Goal: Task Accomplishment & Management: Complete application form

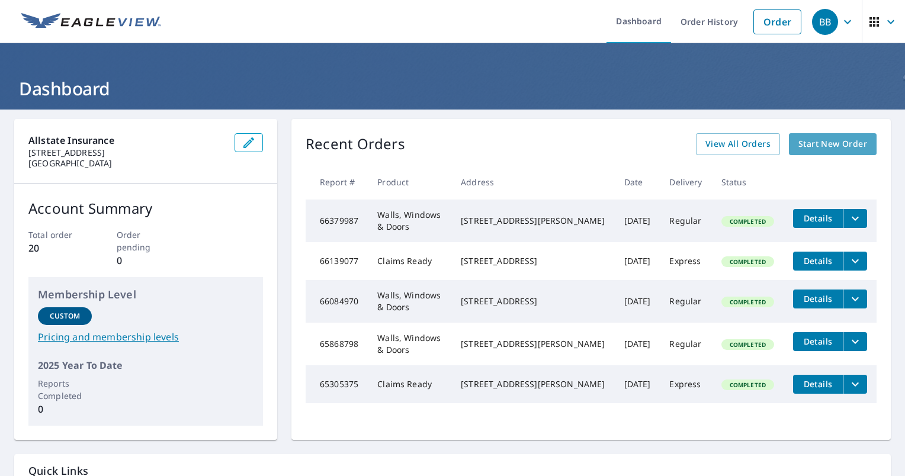
click at [831, 137] on span "Start New Order" at bounding box center [833, 144] width 69 height 15
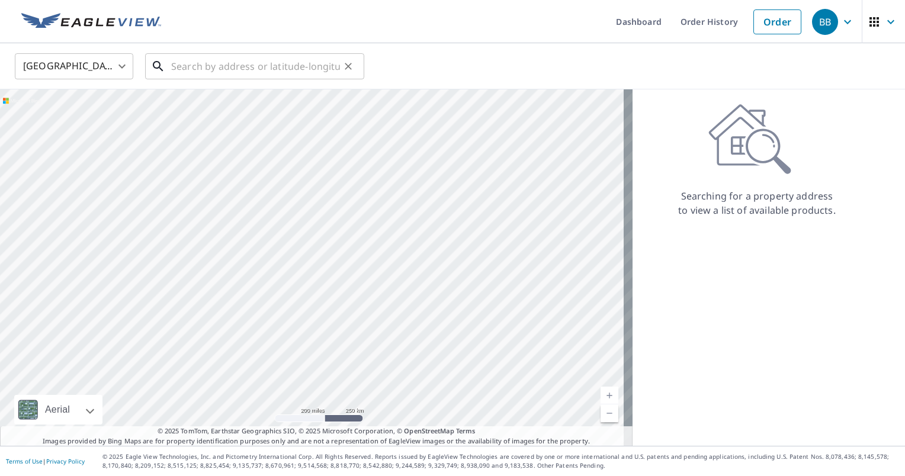
click at [219, 64] on input "text" at bounding box center [255, 66] width 169 height 33
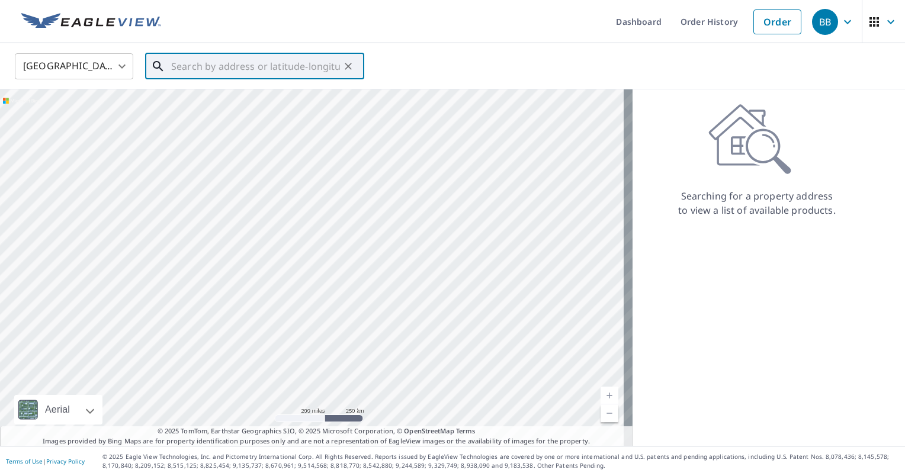
paste input "[STREET_ADDRESS]"
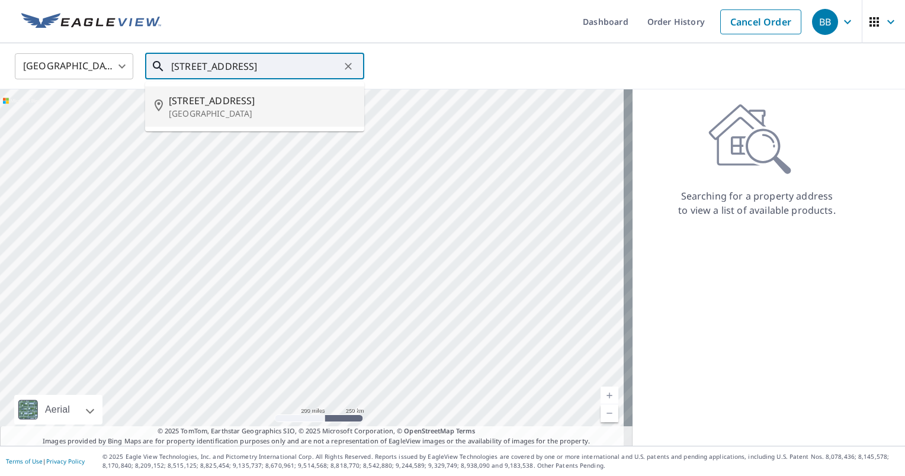
click at [263, 97] on span "[STREET_ADDRESS]" at bounding box center [262, 101] width 186 height 14
type input "[STREET_ADDRESS]"
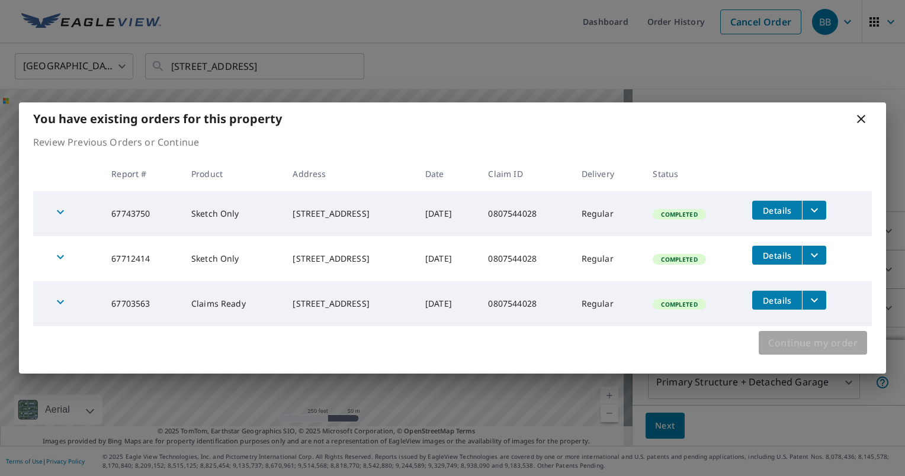
click at [816, 351] on span "Continue my order" at bounding box center [812, 343] width 89 height 17
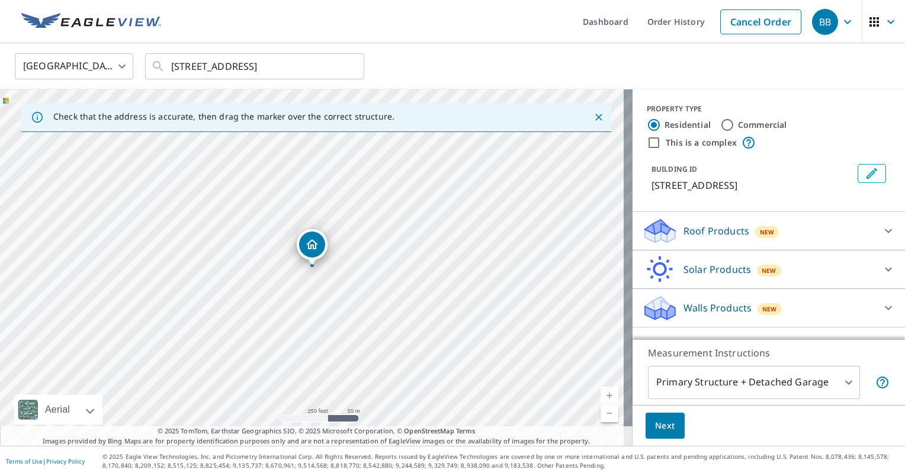
click at [655, 424] on span "Next" at bounding box center [665, 426] width 20 height 15
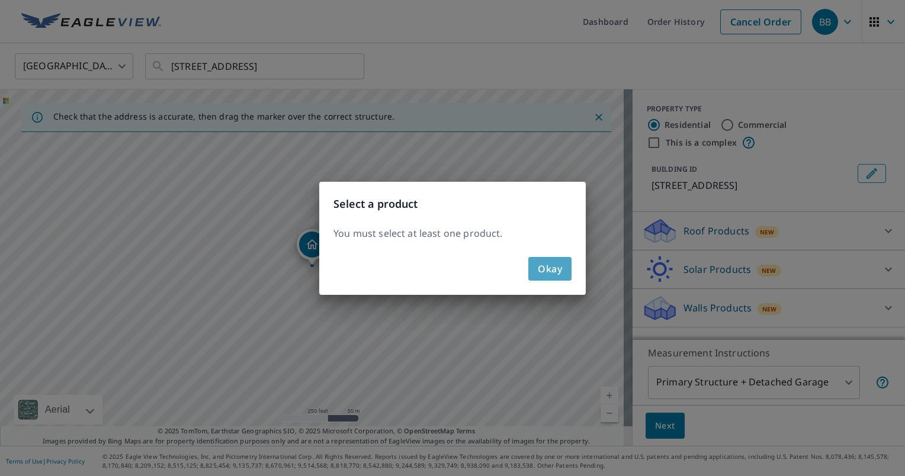
click at [563, 265] on button "Okay" at bounding box center [549, 269] width 43 height 24
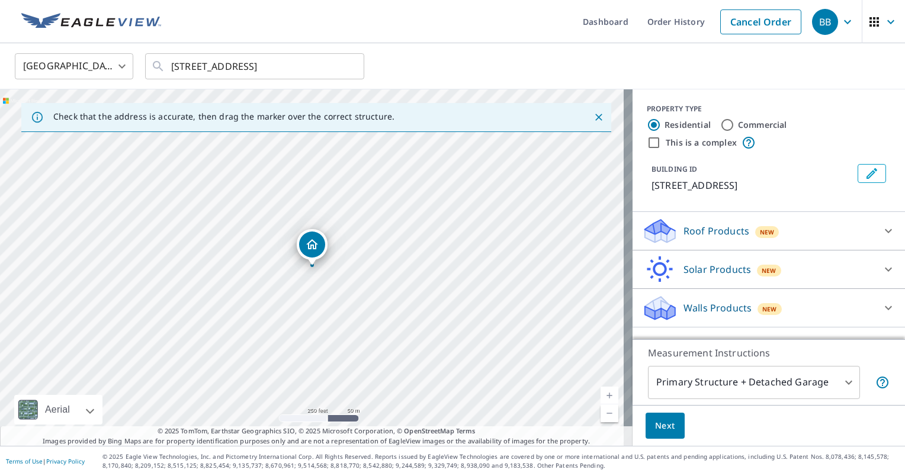
click at [883, 225] on icon at bounding box center [889, 231] width 14 height 14
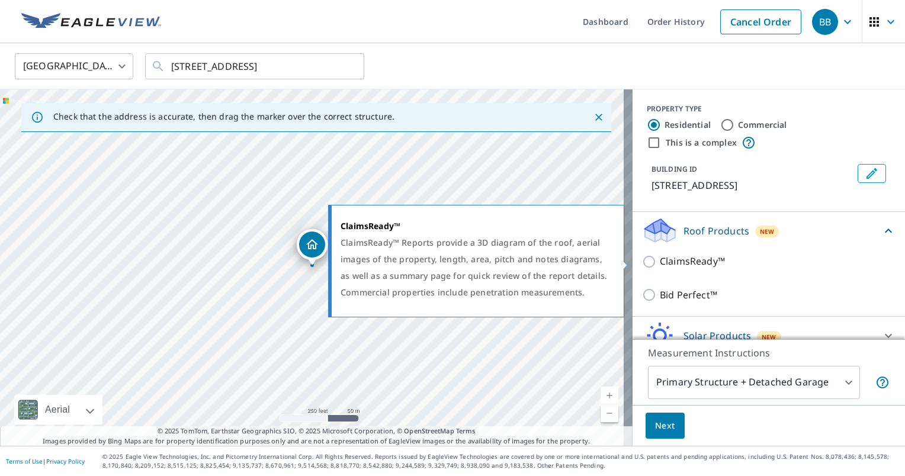
click at [672, 267] on p "ClaimsReady™" at bounding box center [692, 261] width 65 height 15
click at [660, 267] on input "ClaimsReady™" at bounding box center [651, 262] width 18 height 14
checkbox input "true"
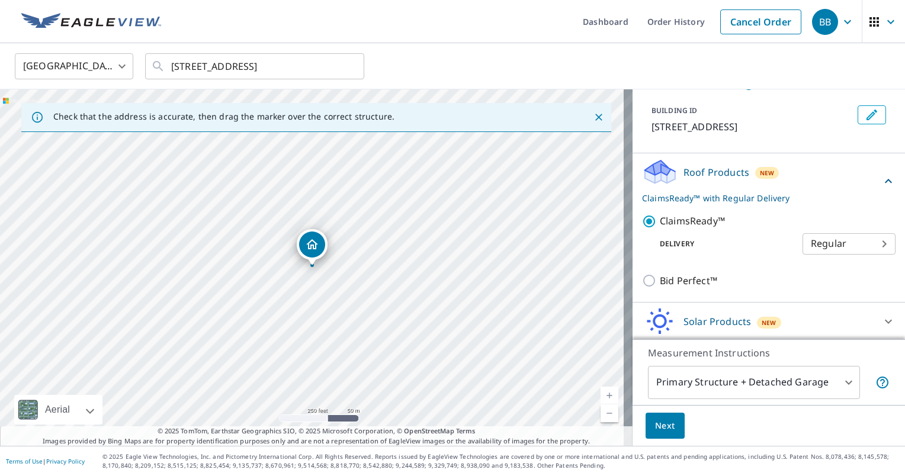
scroll to position [98, 0]
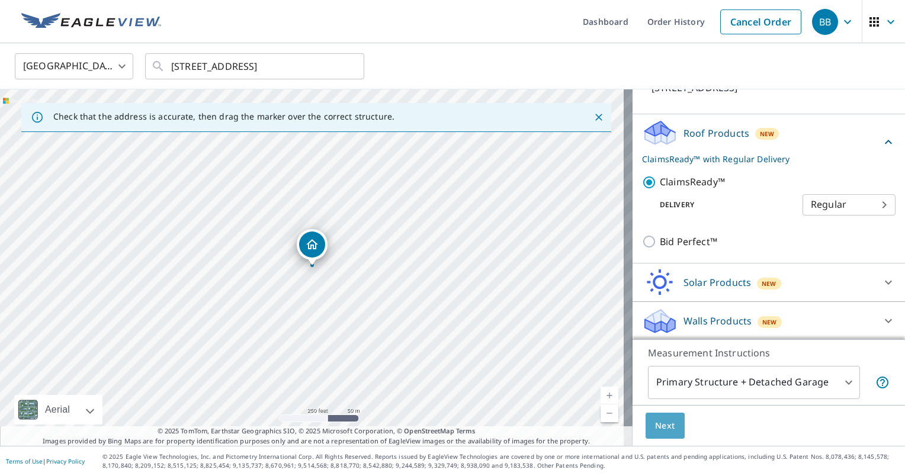
click at [669, 420] on button "Next" at bounding box center [665, 426] width 39 height 27
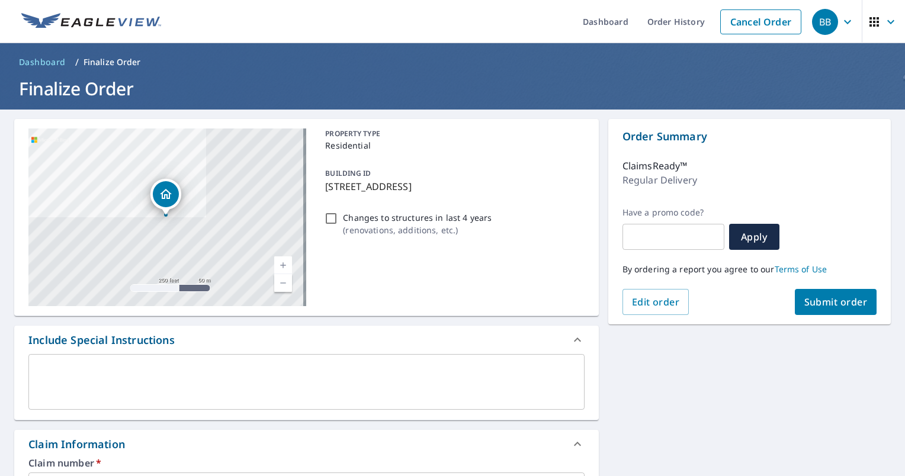
click at [335, 222] on div "Changes to structures in last 4 years ( renovations, additions, etc. )" at bounding box center [453, 224] width 264 height 32
click at [329, 222] on input "Changes to structures in last 4 years ( renovations, additions, etc. )" at bounding box center [331, 219] width 14 height 14
checkbox input "true"
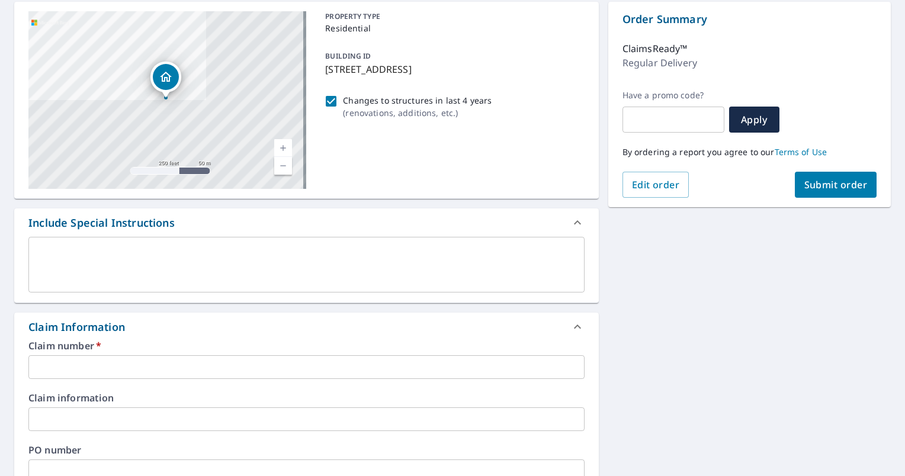
scroll to position [118, 0]
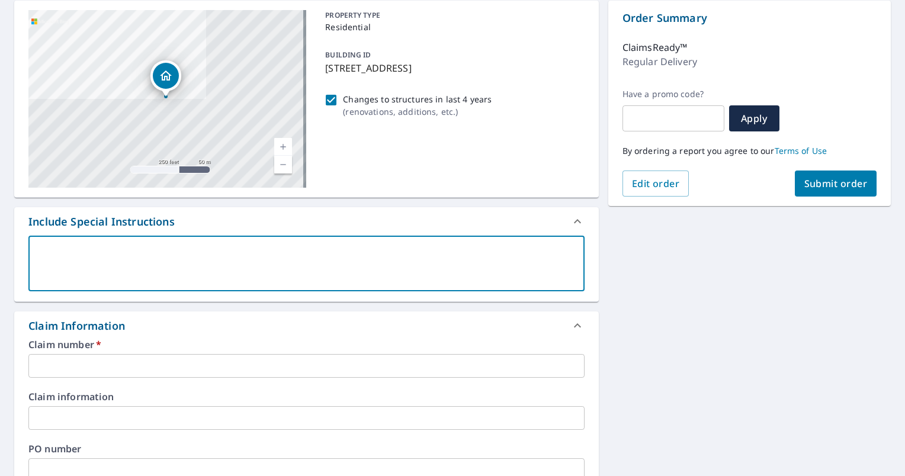
click at [252, 257] on textarea at bounding box center [307, 264] width 540 height 34
type textarea "I"
type textarea "x"
type textarea "In"
type textarea "x"
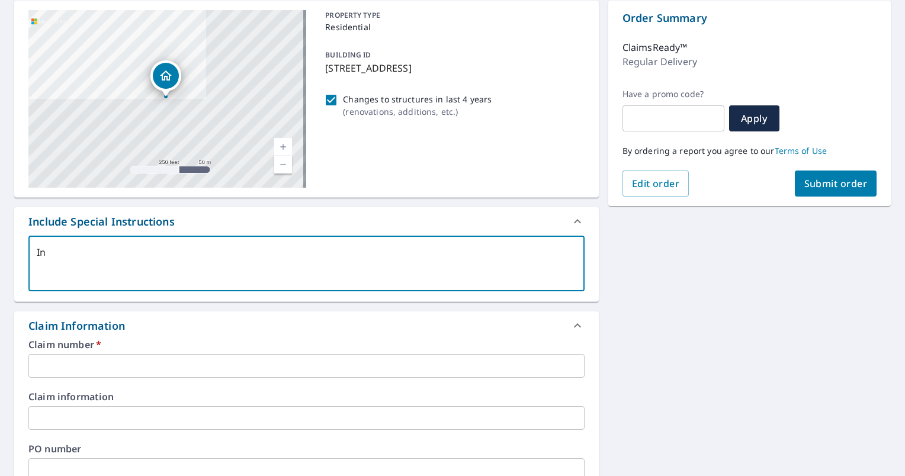
type textarea "Ins"
type textarea "x"
type textarea "Insu"
type textarea "x"
type textarea "Insur"
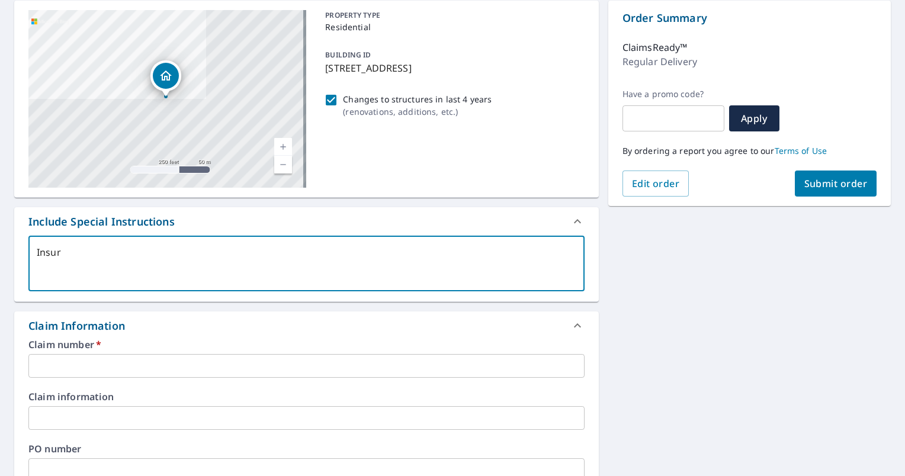
type textarea "x"
type textarea "Insure"
type textarea "x"
type textarea "Insured"
type textarea "x"
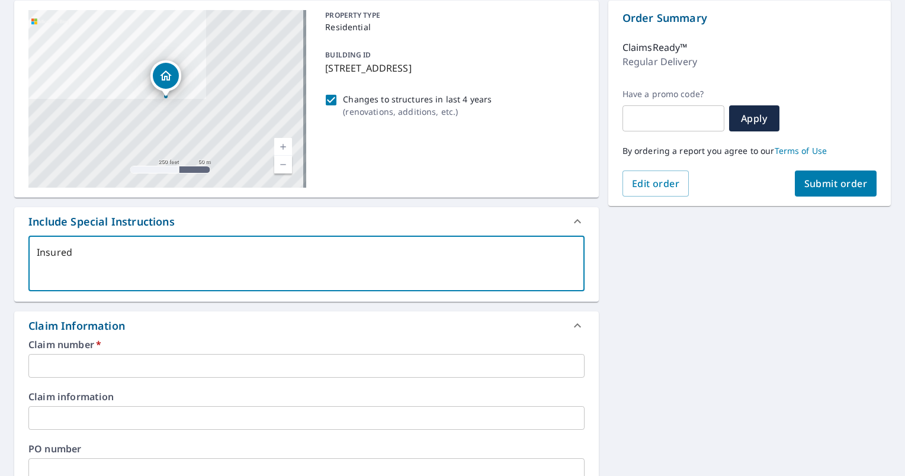
type textarea "Insured"
type textarea "x"
type textarea "Insured h"
type textarea "x"
type textarea "Insured ha"
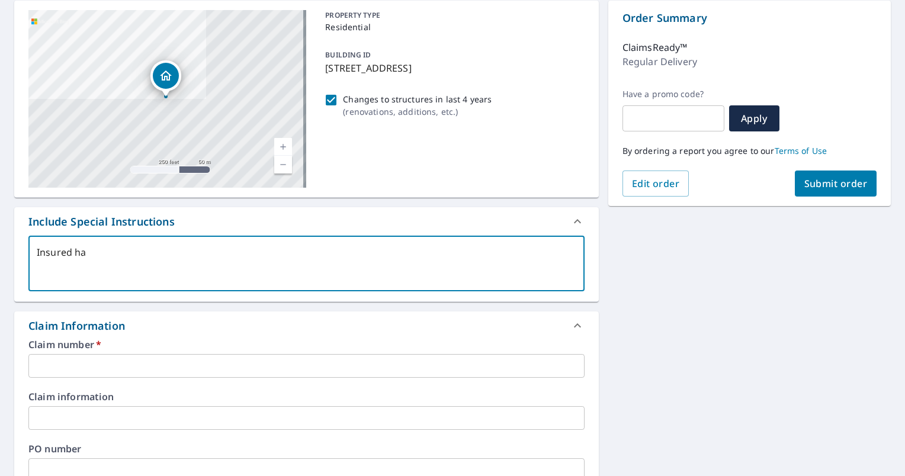
type textarea "x"
type textarea "Insured had"
type textarea "x"
type textarea "Insured had"
type textarea "x"
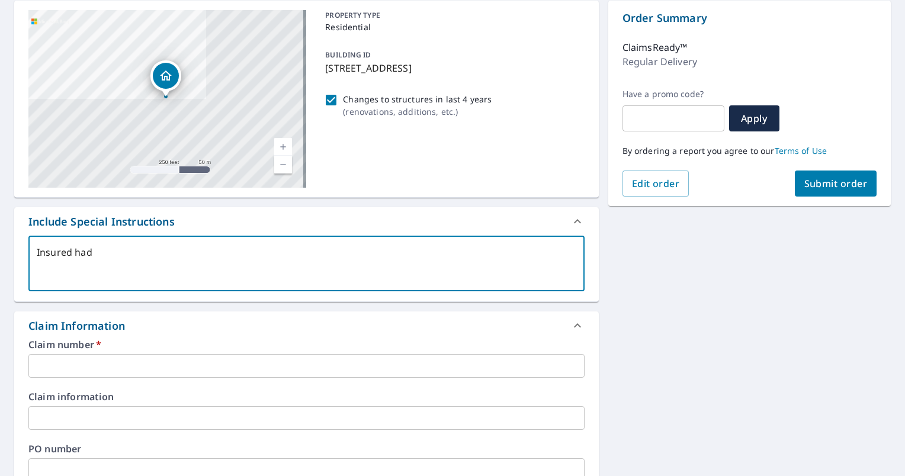
type textarea "Insured had h"
type textarea "x"
type textarea "Insured had ha"
type textarea "x"
type textarea "Insured had h"
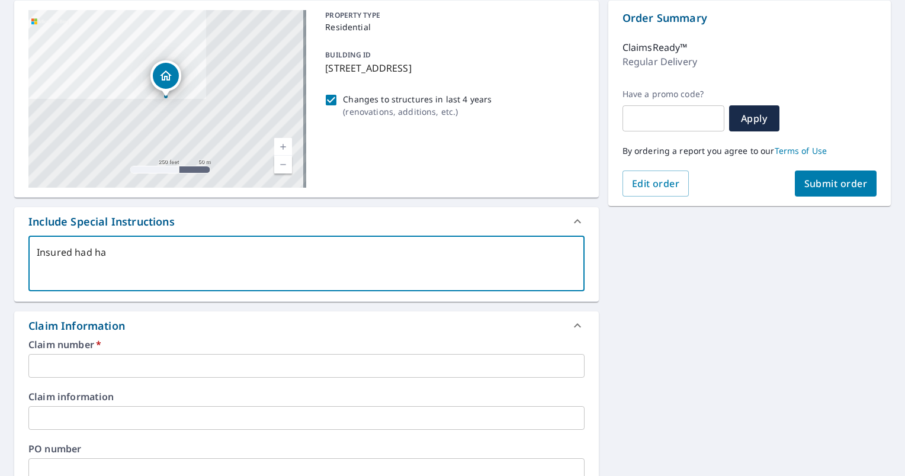
type textarea "x"
type textarea "Insured had"
type textarea "x"
type textarea "Insured had"
type textarea "x"
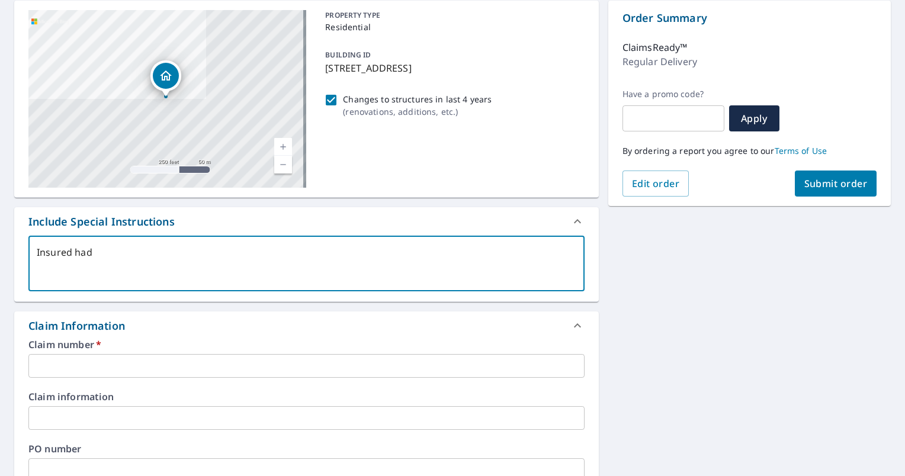
type textarea "Insured ha"
type textarea "x"
type textarea "Insured has"
type textarea "x"
type textarea "Insured has"
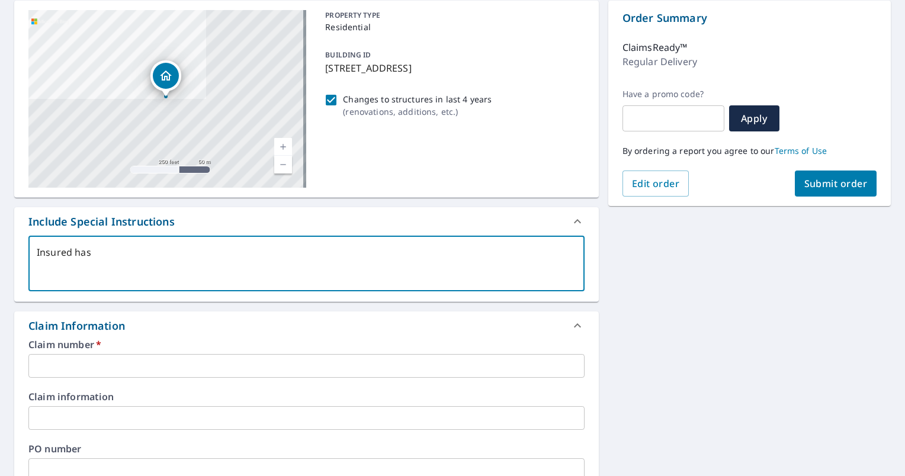
type textarea "x"
type textarea "Insured has h"
type textarea "x"
type textarea "Insured has ha"
type textarea "x"
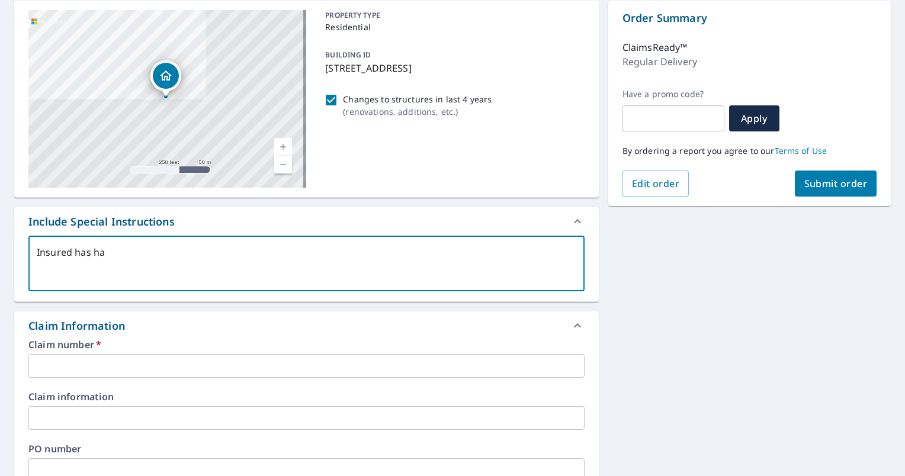
type textarea "Insured has had"
type textarea "x"
type textarea "Insured has had"
type textarea "x"
type textarea "Insured has had e"
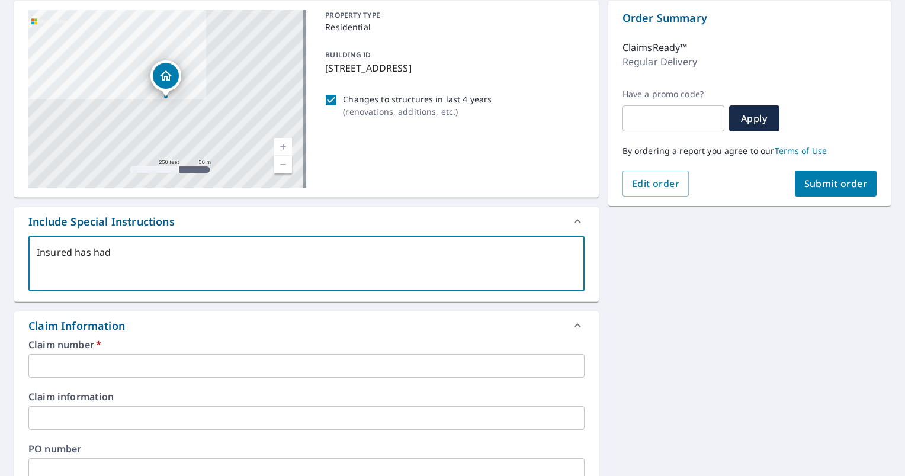
type textarea "x"
type textarea "Insured has had ex"
type textarea "x"
type textarea "Insured has had ext"
type textarea "x"
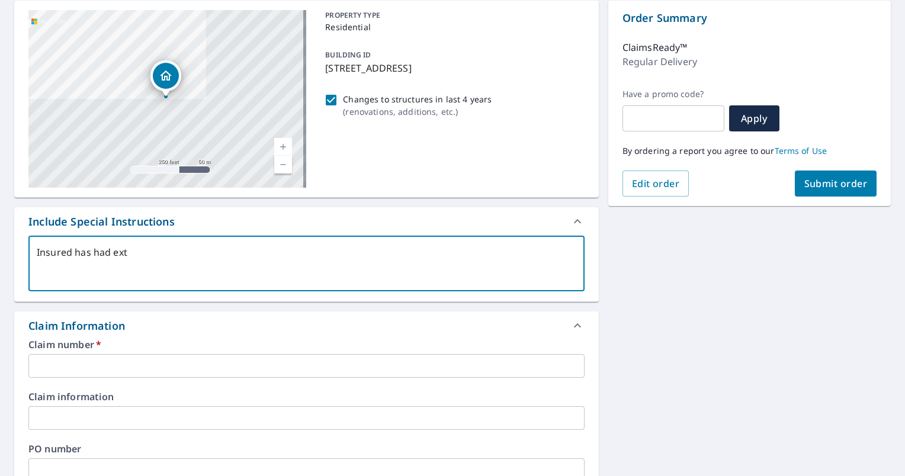
type textarea "Insured has had exte"
type textarea "x"
type textarea "Insured has had exten"
type textarea "x"
type textarea "Insured has had extens"
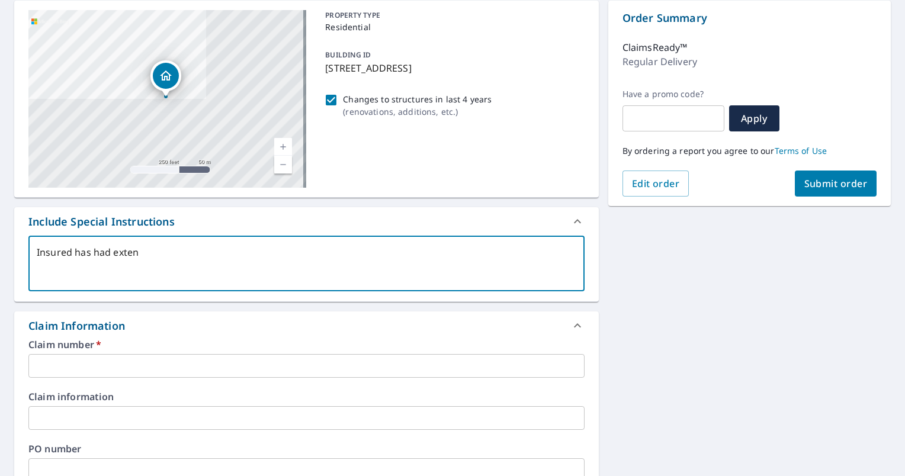
type textarea "x"
type textarea "Insured has had extensi"
type textarea "x"
type textarea "Insured has had extensio"
type textarea "x"
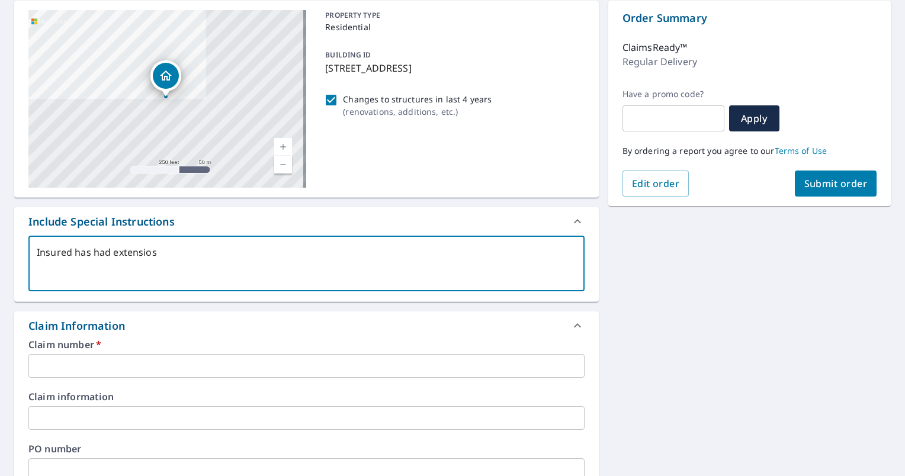
type textarea "Insured has had extensiosn"
type textarea "x"
type textarea "Insured has had extensiosn"
type textarea "x"
type textarea "Insured has had extensiosn t"
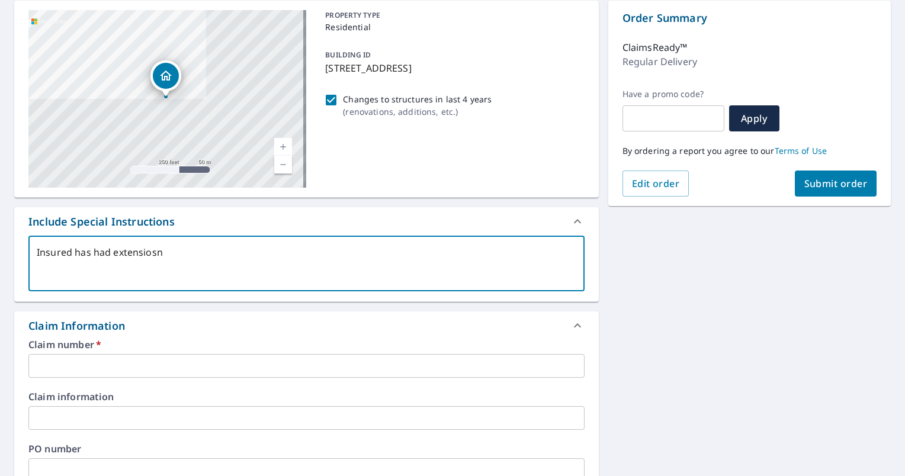
type textarea "x"
type textarea "Insured has had extensiosn th"
type textarea "x"
type textarea "Insured has had extensiosn tha"
type textarea "x"
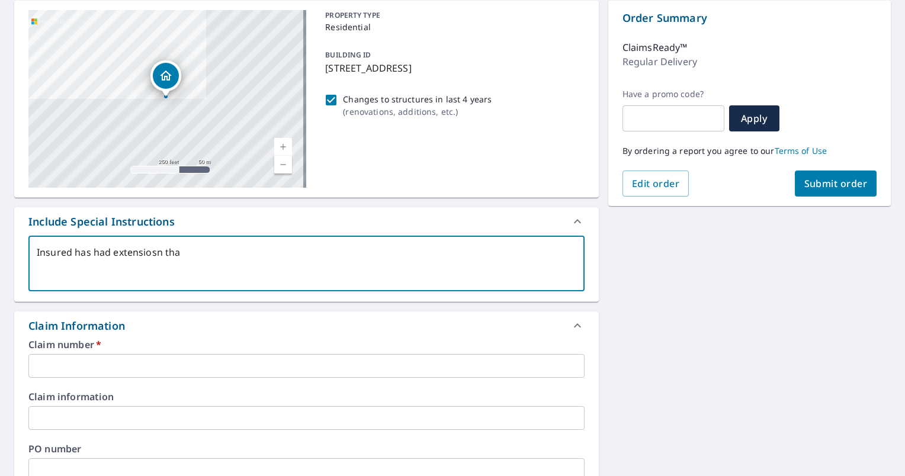
type textarea "Insured has had extensiosn that"
type textarea "x"
type textarea "Insured has had extensiosn that"
type textarea "x"
type textarea "Insured has had extensiosn that w"
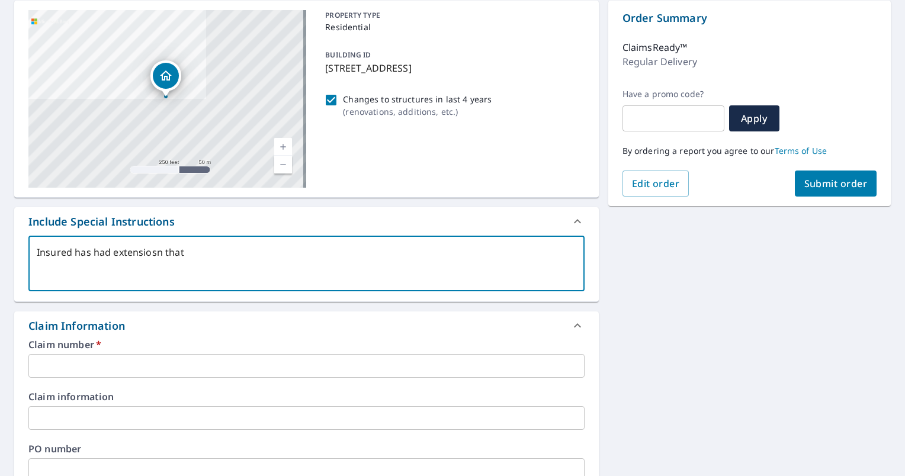
type textarea "x"
type textarea "Insured has had extensiosn that we"
type textarea "x"
type textarea "Insured has had extensiosn that wer"
type textarea "x"
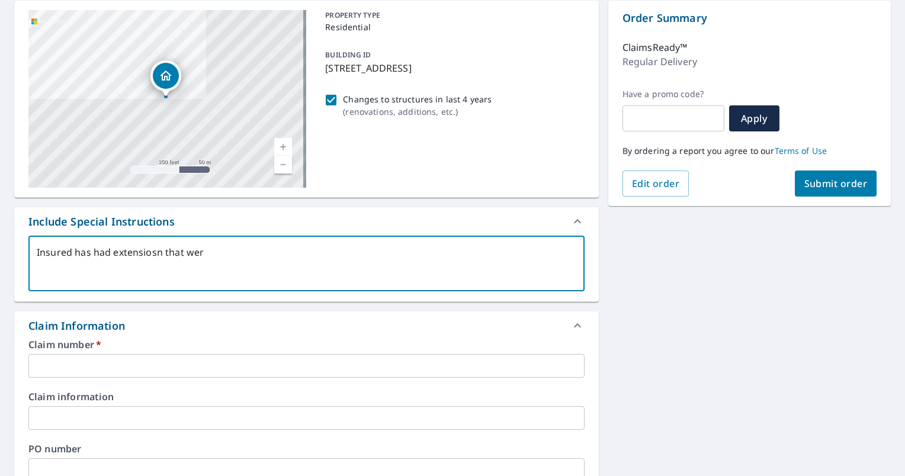
type textarea "Insured has had extensiosn that were"
type textarea "x"
type textarea "Insured has had extensiosn that weren"
type textarea "x"
type textarea "Insured has had extensiosn that werent"
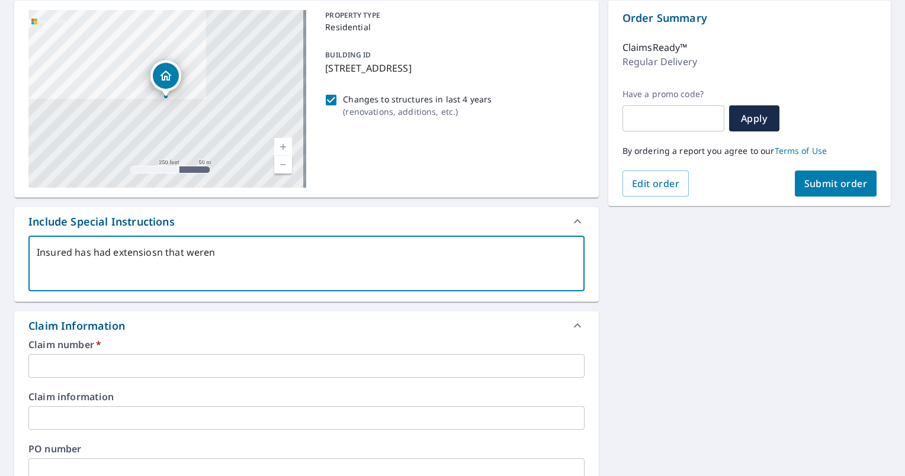
type textarea "x"
type textarea "Insured has had extensiosn that werent"
type textarea "x"
type textarea "Insured has had extensiosn that werent p"
type textarea "x"
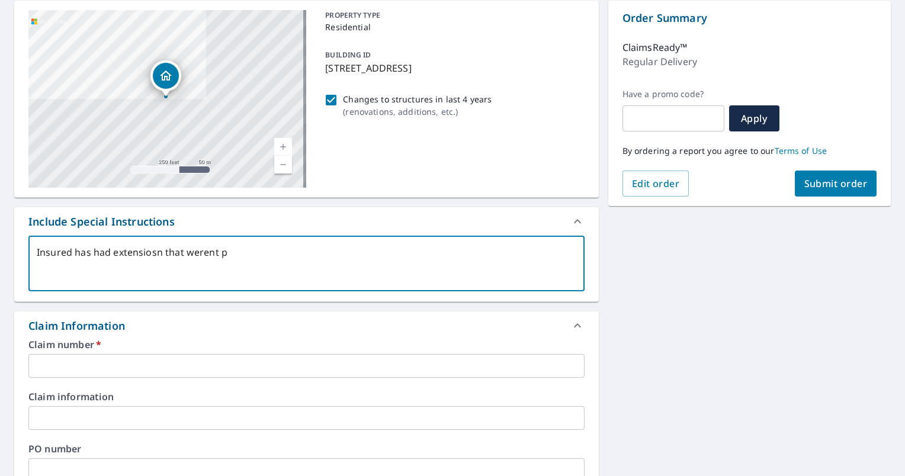
type textarea "Insured has had extensiosn that werent pu"
type textarea "x"
type textarea "Insured has had extensiosn that werent puc"
type textarea "x"
type textarea "Insured has had extensiosn that werent pu"
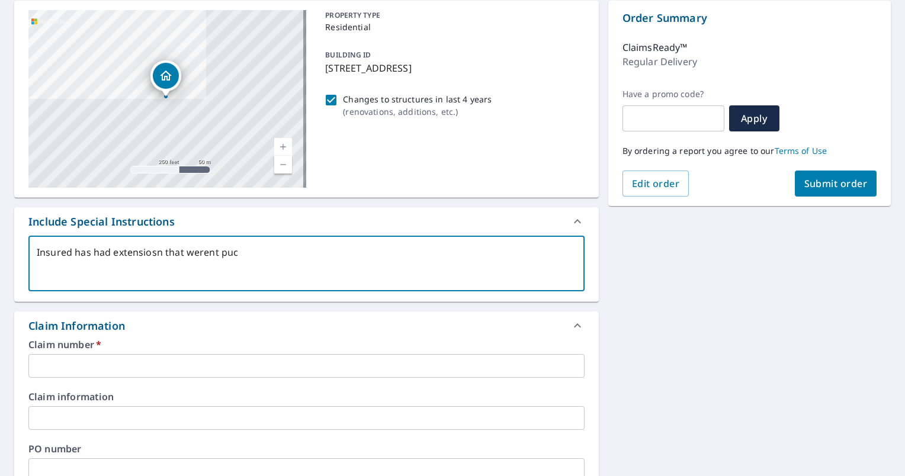
type textarea "x"
type textarea "Insured has had extensiosn that werent p"
type textarea "x"
type textarea "Insured has had extensiosn that werent pi"
type textarea "x"
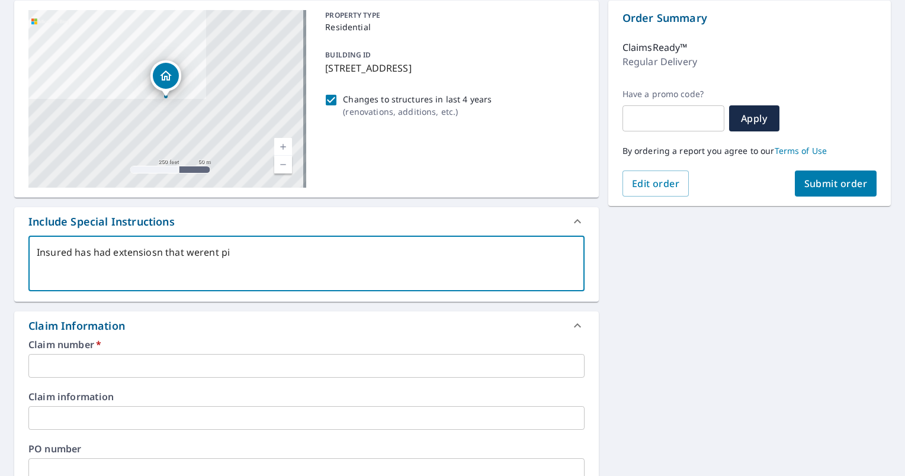
type textarea "Insured has had extensiosn that werent pic"
type textarea "x"
type textarea "Insured has had extensiosn that werent pick"
type textarea "x"
type textarea "Insured has had extensiosn that werent picke"
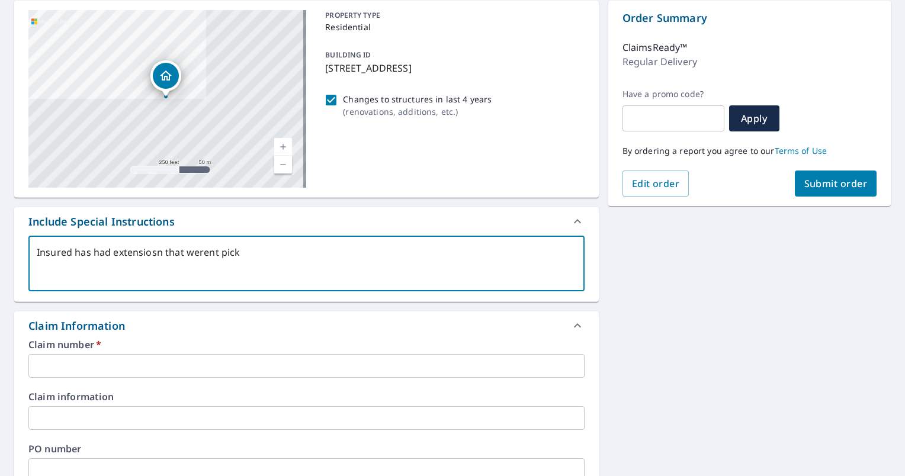
type textarea "x"
type textarea "Insured has had extensiosn that werent picked"
type textarea "x"
type textarea "Insured has had extensiosn that werent picked"
type textarea "x"
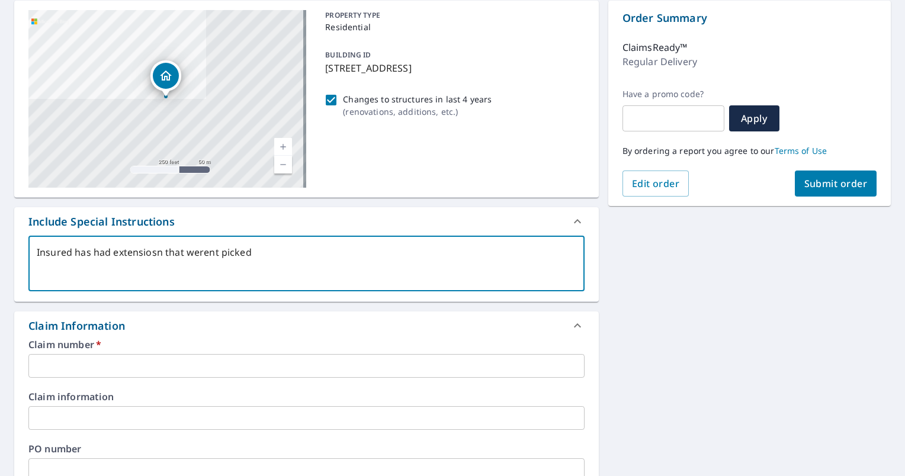
type textarea "Insured has had extensiosn that werent picked u"
type textarea "x"
type textarea "Insured has had extensiosn that werent picked up"
type textarea "x"
type textarea "Insured has had extensiosn that werent picked up"
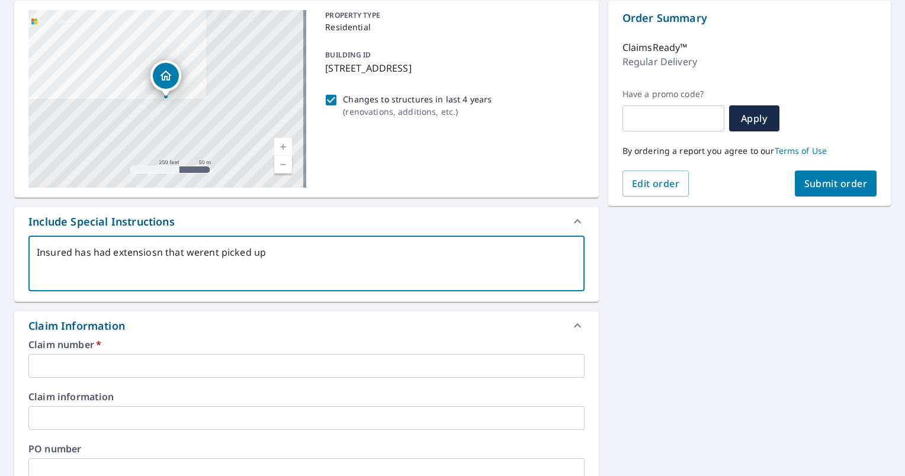
type textarea "x"
type textarea "Insured has had extensiosn that werent picked up o"
type textarea "x"
type textarea "Insured has had extensiosn that werent picked up on"
type textarea "x"
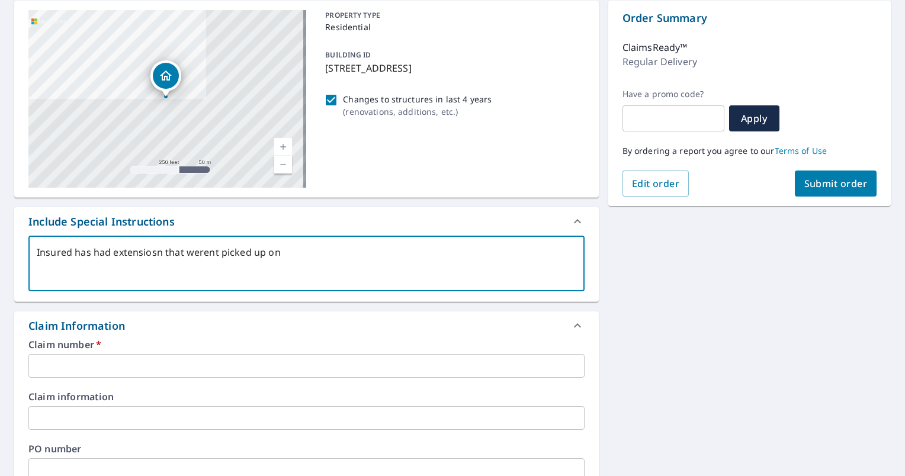
type textarea "Insured has had extensiosn that werent picked up on"
type textarea "x"
type textarea "Insured has had extensiosn that werent picked up on i"
type textarea "x"
type textarea "Insured has had extensiosn that [PERSON_NAME] picked up on in"
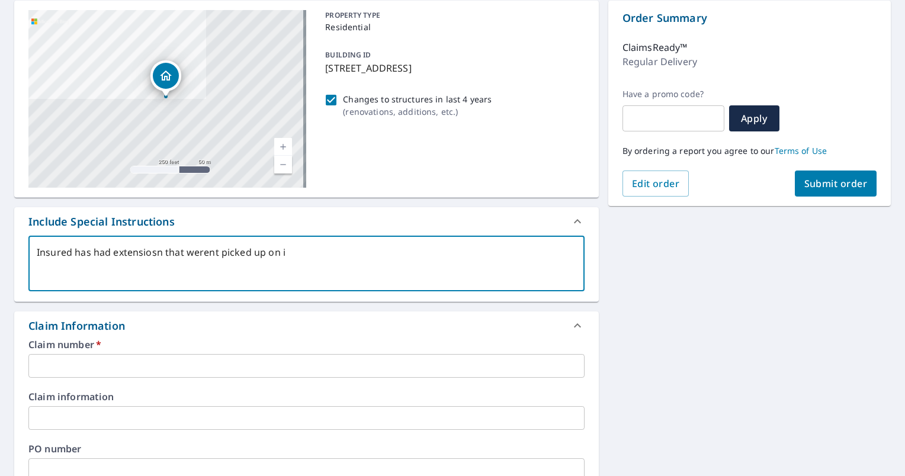
type textarea "x"
type textarea "Insured has had extensiosn that werent picked up on ini"
type textarea "x"
type textarea "Insured has had extensiosn that werent picked up on init"
type textarea "x"
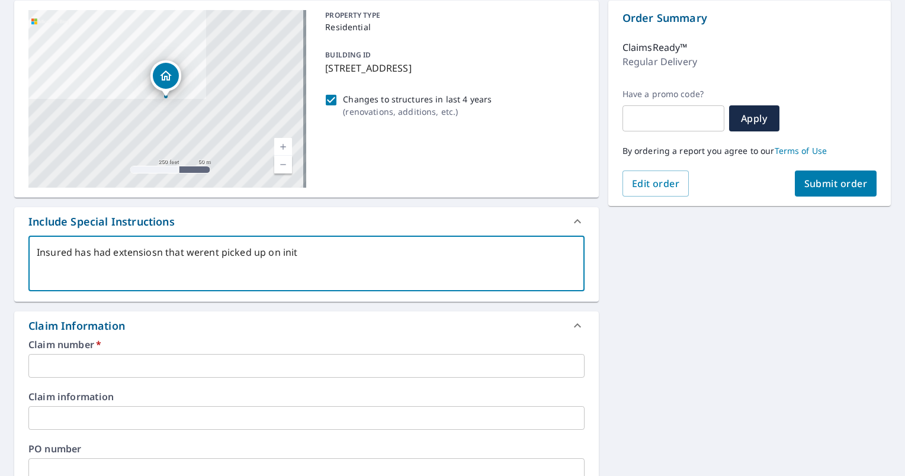
type textarea "Insured has had extensiosn that werent picked up on initi"
type textarea "x"
type textarea "Insured has had extensiosn that werent picked up on initia"
type textarea "x"
type textarea "Insured has had extensiosn that werent picked up on initial"
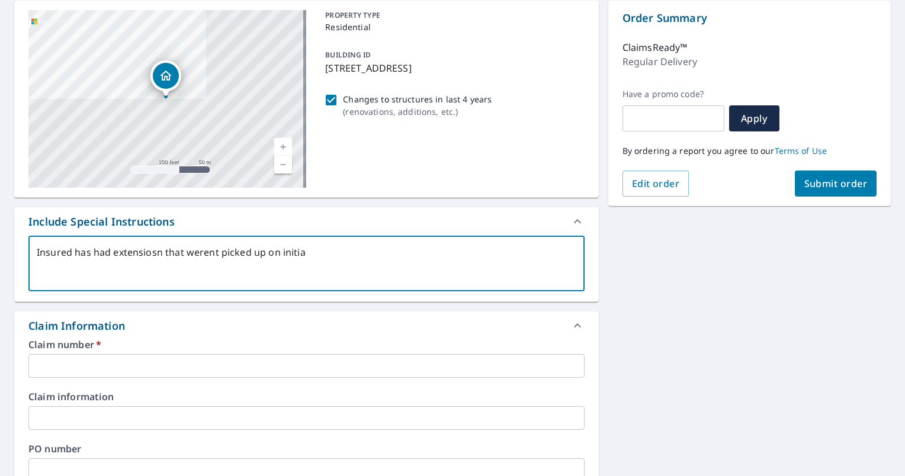
type textarea "x"
type textarea "Insured has had extensiosn that werent picked up on initial"
type textarea "x"
type textarea "Insured has had extensiosn that werent picked up on initial E"
type textarea "x"
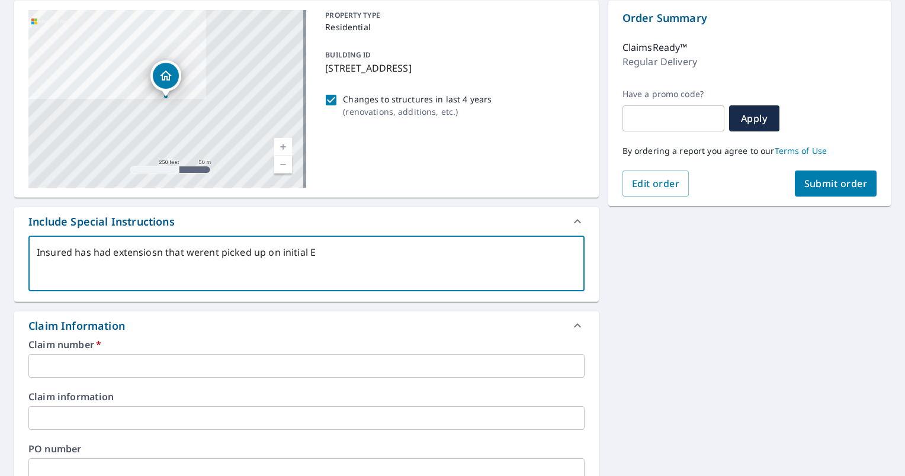
type textarea "Insured has had extensiosn that werent picked up on initial EV"
type textarea "x"
type textarea "Insured has had extensions that werent picked up on initial EV"
type textarea "x"
type textarea "Insured has had extensions that werent picked up on initial EV"
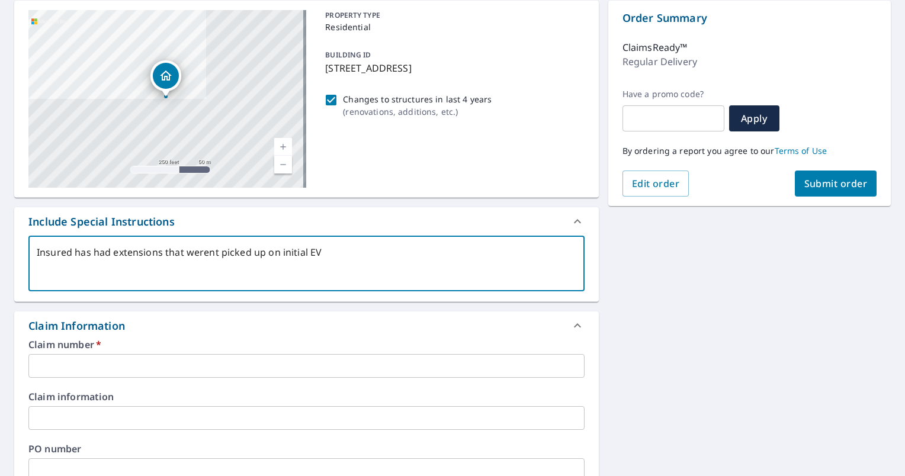
click at [69, 374] on input "text" at bounding box center [306, 366] width 556 height 24
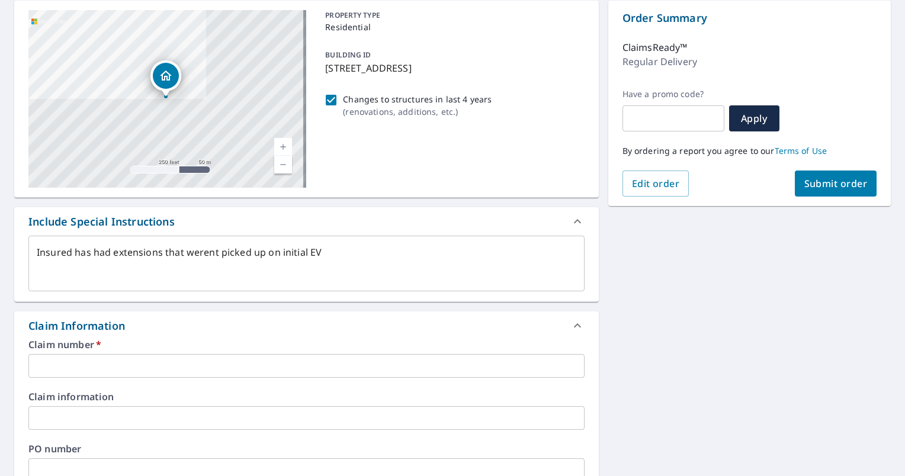
click at [152, 348] on label "Claim number   *" at bounding box center [306, 344] width 556 height 9
click at [153, 353] on div "Claim number   * ​" at bounding box center [306, 359] width 556 height 38
click at [149, 365] on input "text" at bounding box center [306, 366] width 556 height 24
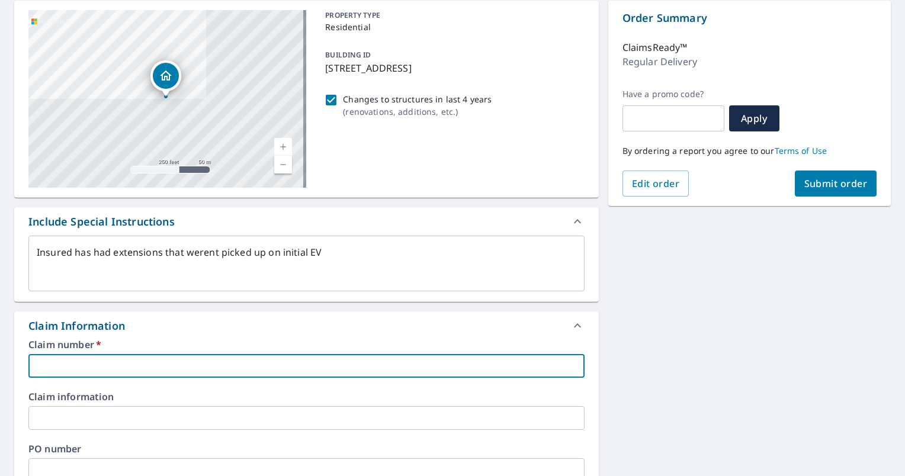
paste input "0807544028"
type textarea "x"
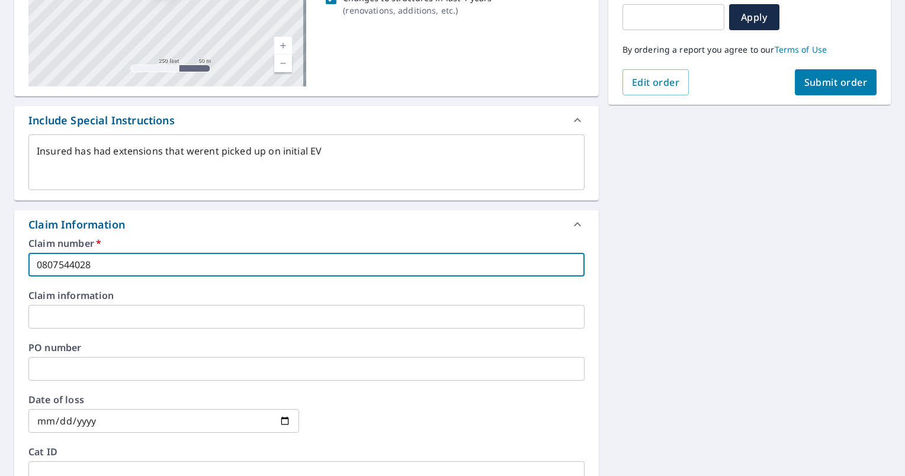
scroll to position [0, 0]
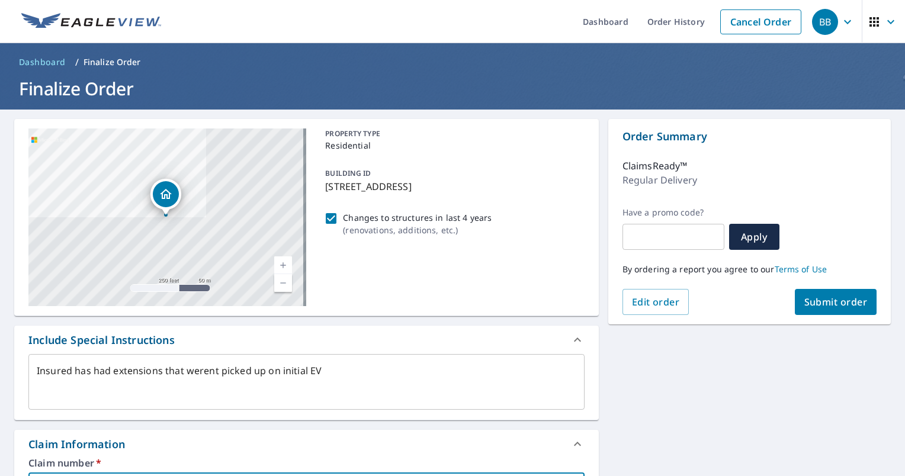
type input "0807544028"
click at [853, 314] on button "Submit order" at bounding box center [836, 302] width 82 height 26
type textarea "x"
